Goal: Complete application form

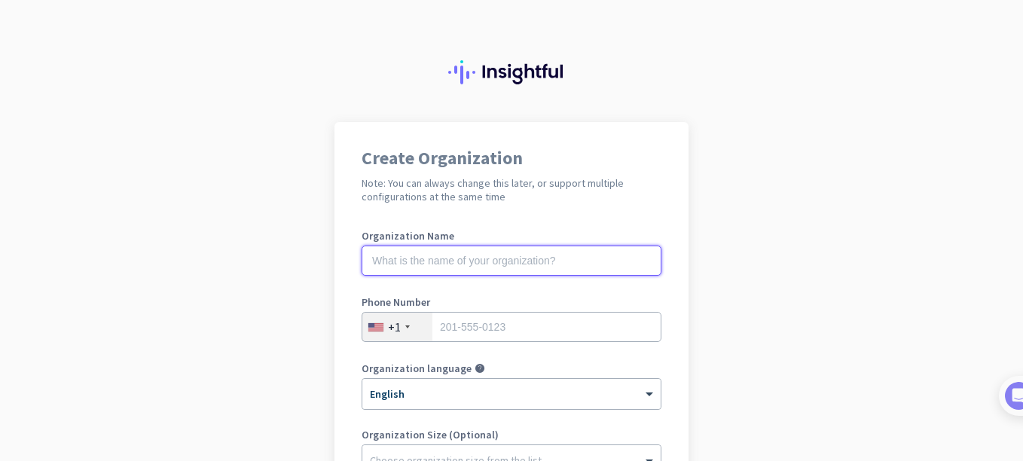
click at [447, 275] on input "text" at bounding box center [512, 261] width 300 height 30
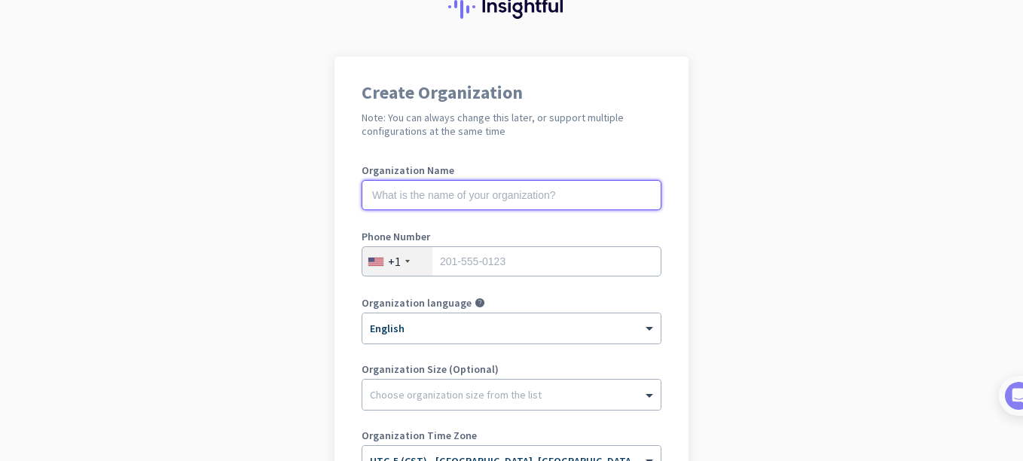
scroll to position [65, 0]
type input "Mercor"
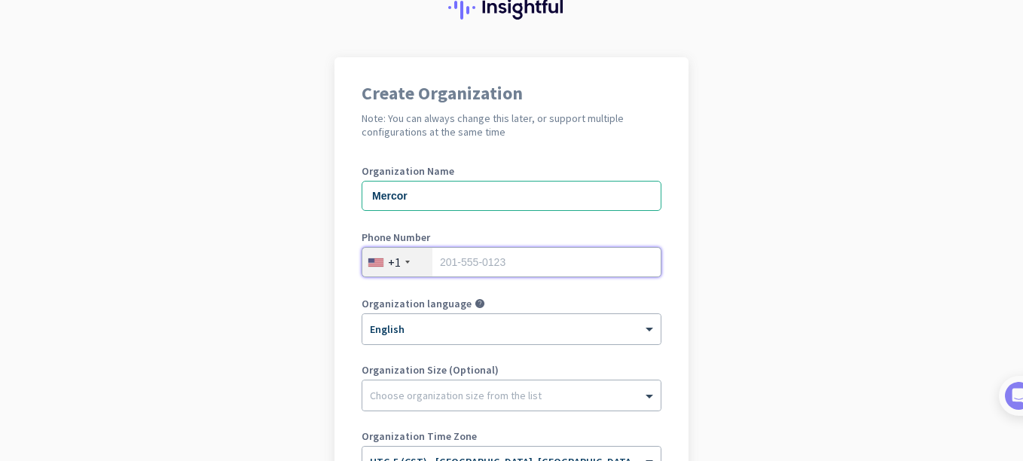
click at [478, 266] on input "tel" at bounding box center [512, 262] width 300 height 30
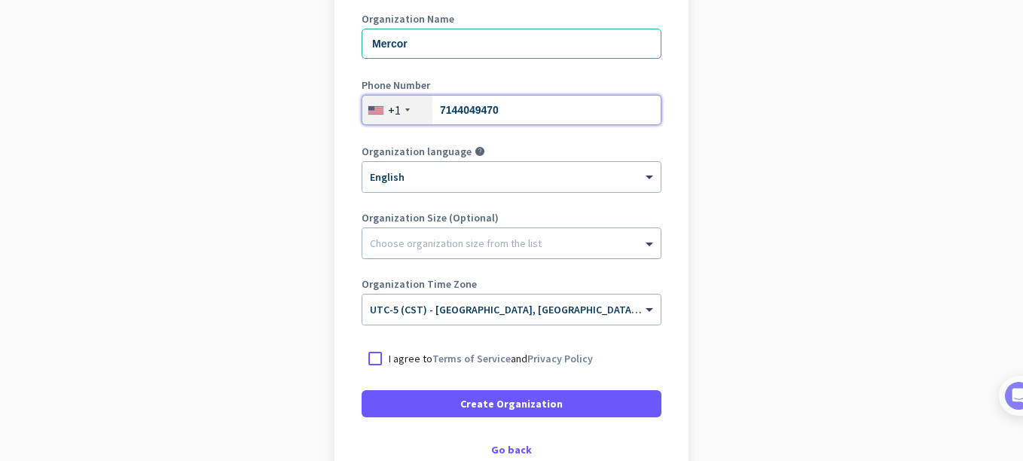
scroll to position [218, 0]
type input "7144049470"
click at [396, 244] on div at bounding box center [511, 238] width 298 height 15
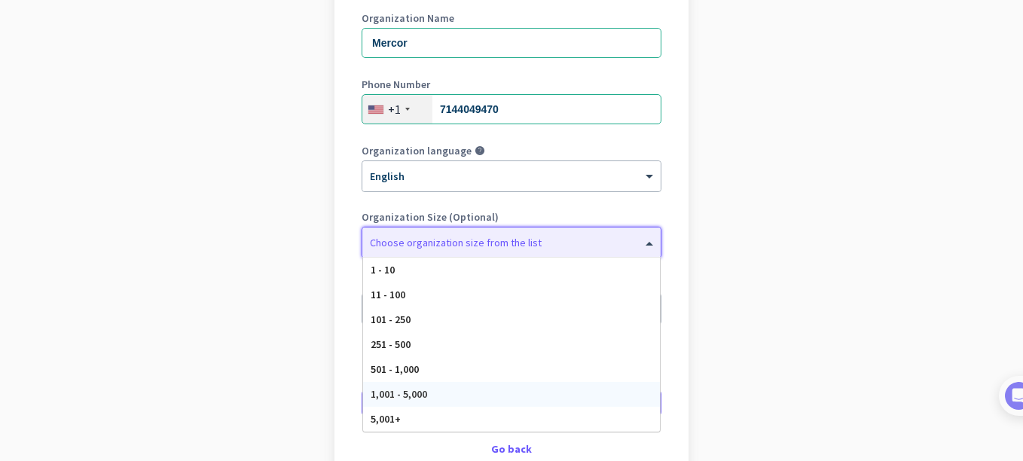
click at [410, 389] on span "1,001 - 5,000" at bounding box center [399, 394] width 57 height 14
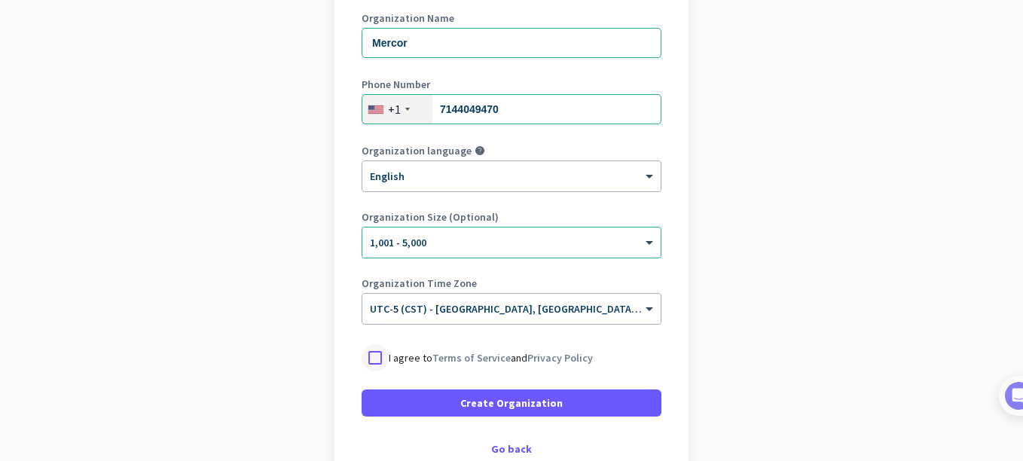
click at [362, 359] on div at bounding box center [375, 357] width 27 height 27
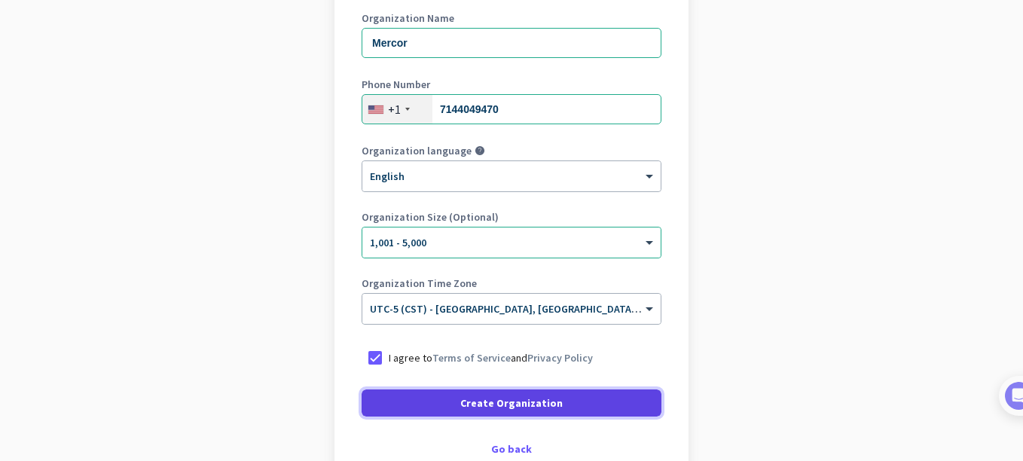
click at [506, 411] on span at bounding box center [512, 403] width 300 height 36
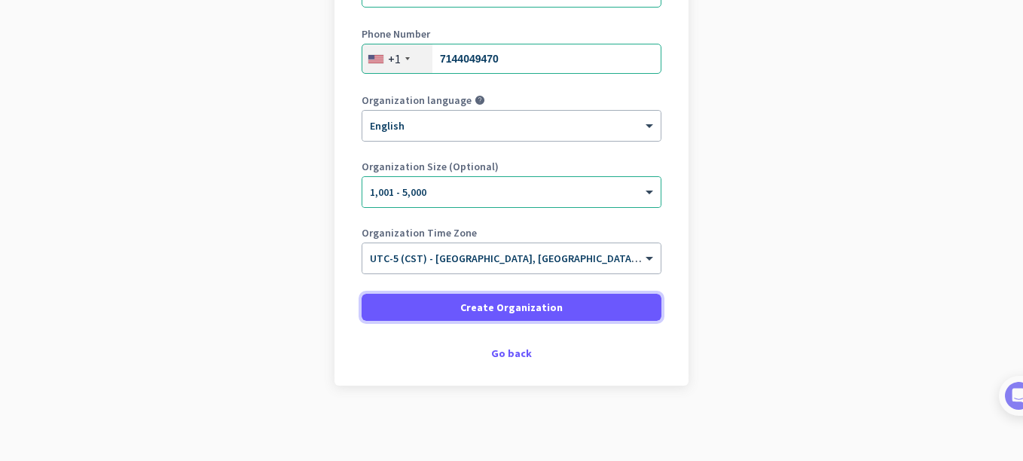
scroll to position [0, 0]
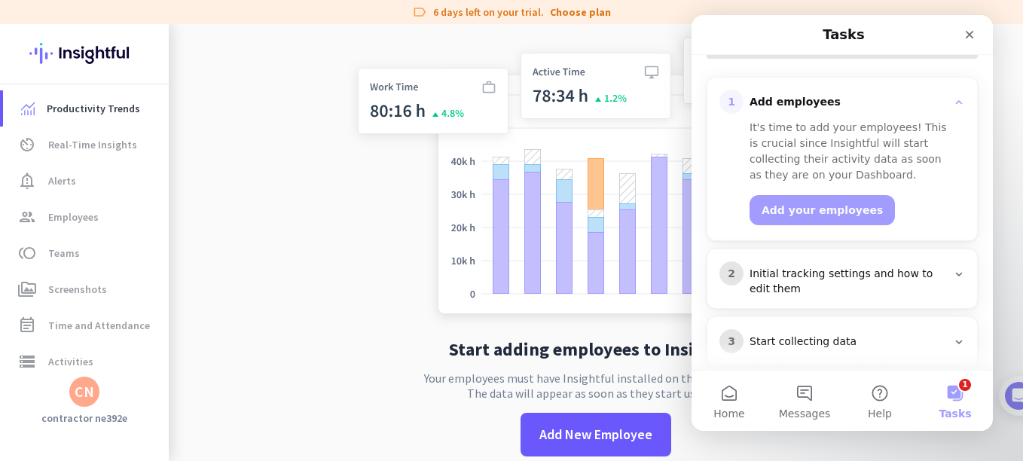
scroll to position [258, 0]
